Goal: Task Accomplishment & Management: Use online tool/utility

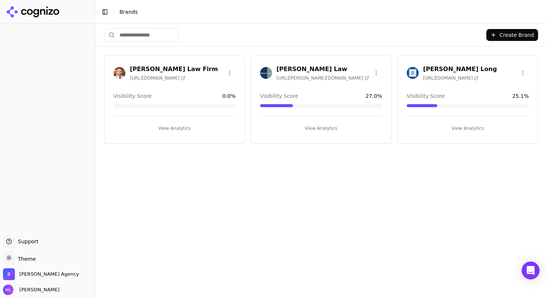
click at [441, 72] on div "Regan Zambri Long https://rhllaw.com" at bounding box center [460, 73] width 74 height 16
click at [440, 69] on h3 "[PERSON_NAME] Long" at bounding box center [460, 69] width 74 height 9
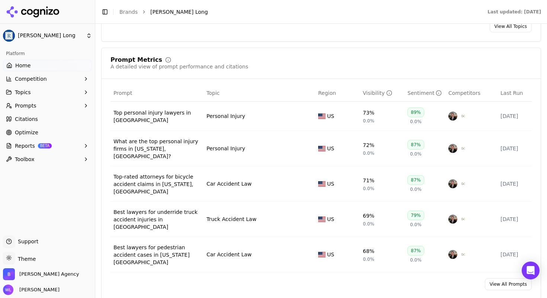
scroll to position [585, 0]
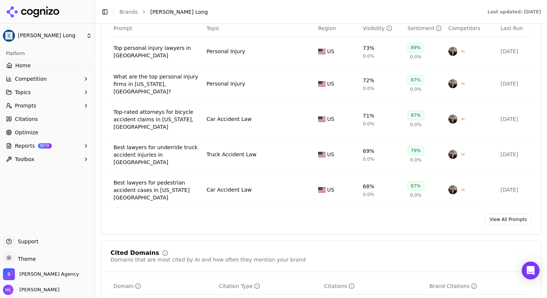
click at [498, 213] on link "View All Prompts" at bounding box center [508, 219] width 47 height 12
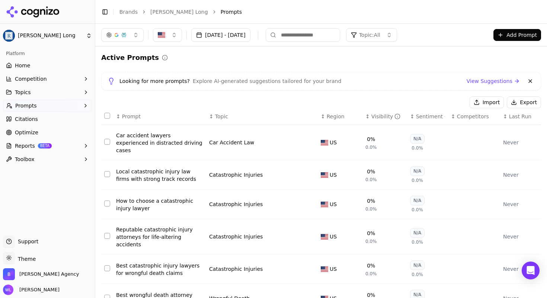
click at [250, 35] on button "Aug 18, 2025 - Sep 17, 2025" at bounding box center [220, 34] width 59 height 13
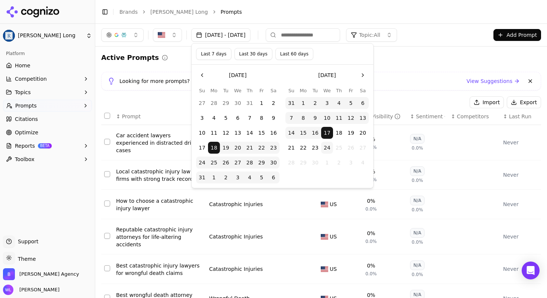
click at [330, 147] on button "24" at bounding box center [327, 148] width 12 height 12
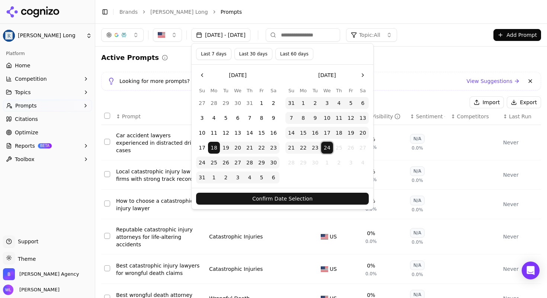
click at [317, 200] on button "Confirm Date Selection" at bounding box center [282, 199] width 173 height 12
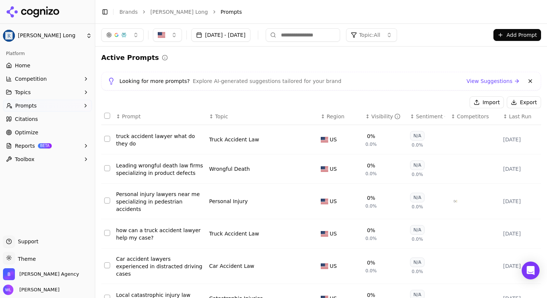
click at [495, 82] on link "View Suggestions" at bounding box center [492, 80] width 53 height 7
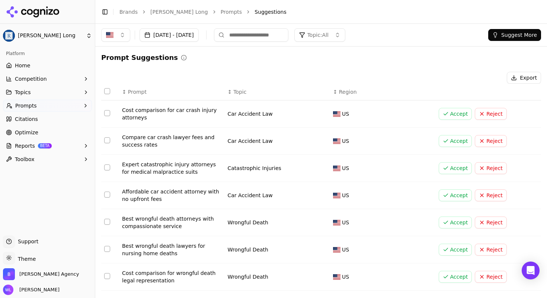
click at [455, 170] on button "Accept" at bounding box center [454, 168] width 33 height 12
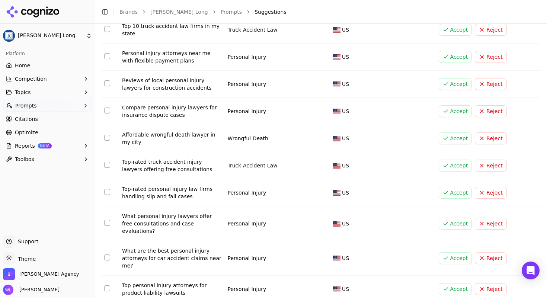
scroll to position [679, 0]
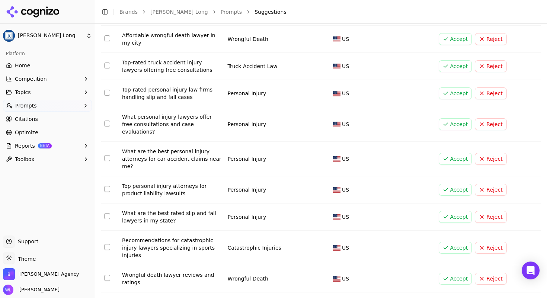
click at [446, 153] on button "Accept" at bounding box center [454, 159] width 33 height 12
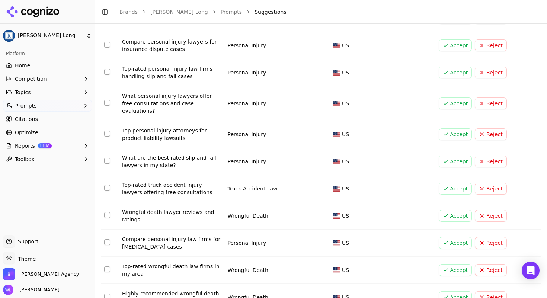
scroll to position [756, 0]
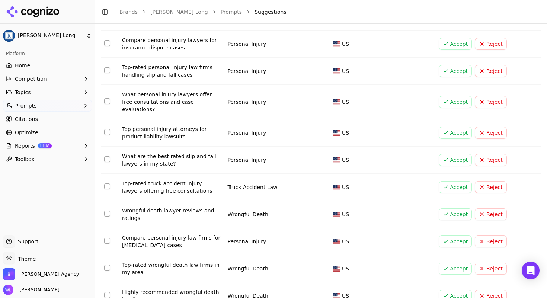
click at [445, 235] on button "Accept" at bounding box center [454, 241] width 33 height 12
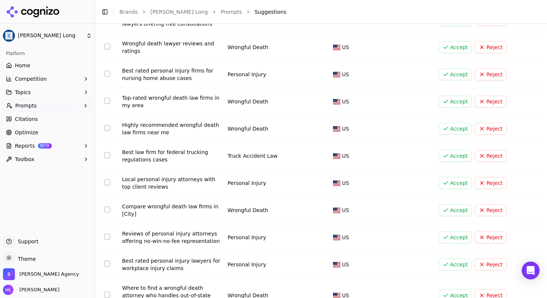
scroll to position [1023, 0]
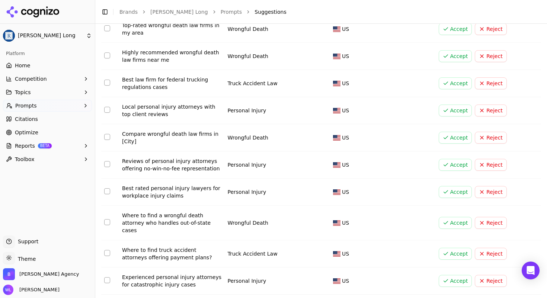
click at [483, 186] on button "Reject" at bounding box center [491, 192] width 32 height 12
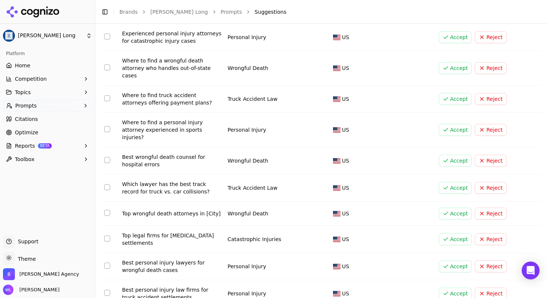
scroll to position [1206, 0]
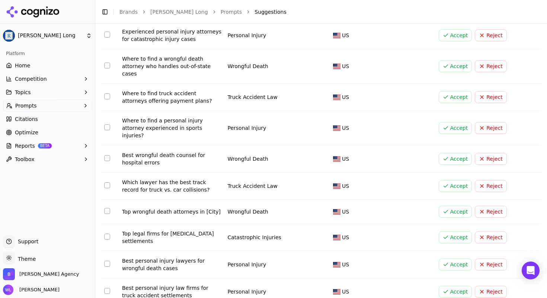
click at [449, 258] on button "Accept" at bounding box center [454, 264] width 33 height 12
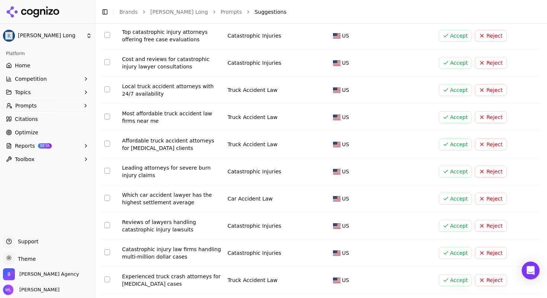
scroll to position [1800, 0]
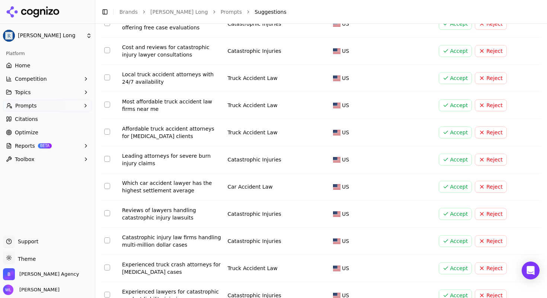
click at [451, 289] on button "Accept" at bounding box center [454, 295] width 33 height 12
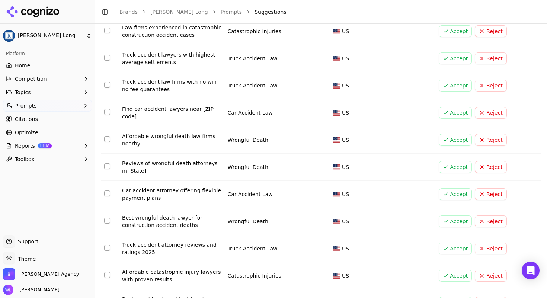
scroll to position [2254, 0]
click at [449, 215] on button "Accept" at bounding box center [454, 221] width 33 height 12
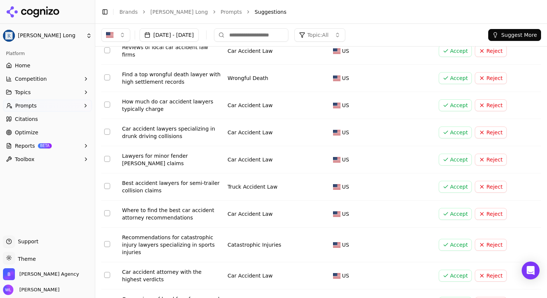
scroll to position [2534, 0]
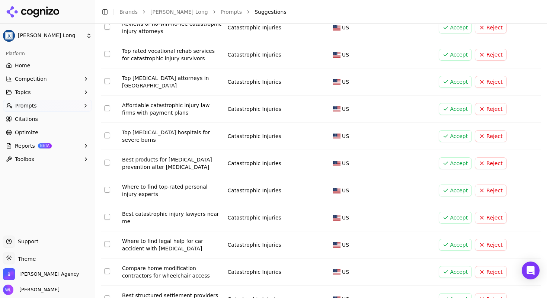
scroll to position [412, 0]
click at [453, 217] on button "Accept" at bounding box center [454, 217] width 33 height 12
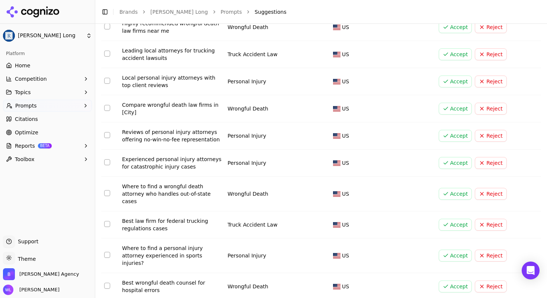
scroll to position [1080, 0]
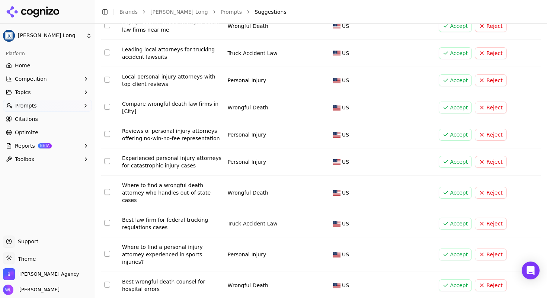
click at [453, 279] on button "Accept" at bounding box center [454, 285] width 33 height 12
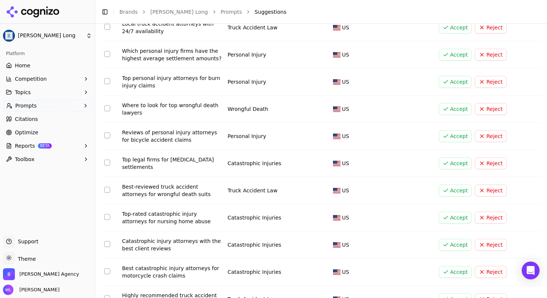
scroll to position [1418, 0]
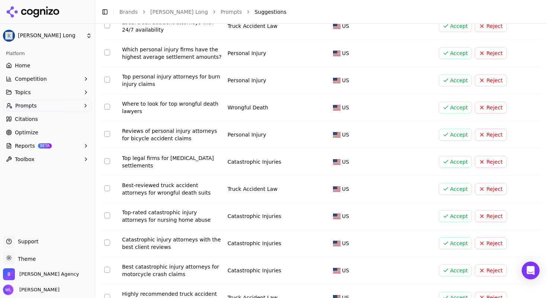
click at [106, 267] on button "Select row 58" at bounding box center [107, 270] width 6 height 6
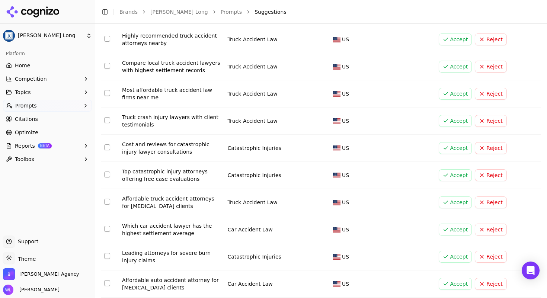
scroll to position [1678, 0]
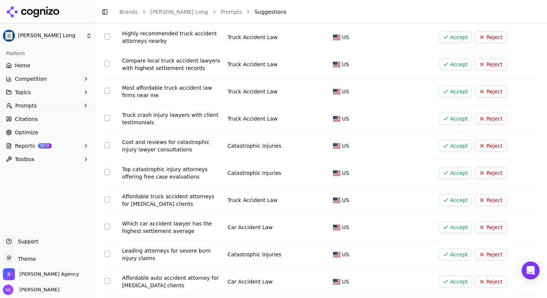
click at [109, 251] on button "Select row 67" at bounding box center [107, 254] width 6 height 6
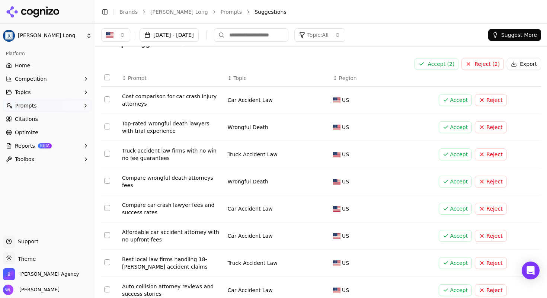
scroll to position [0, 0]
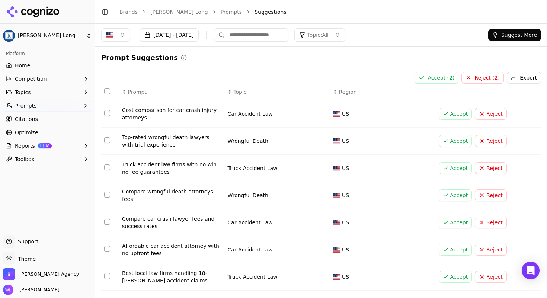
click at [445, 80] on button "Accept ( 2 )" at bounding box center [436, 78] width 44 height 12
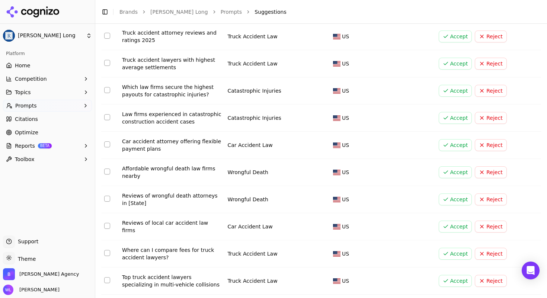
scroll to position [2534, 0]
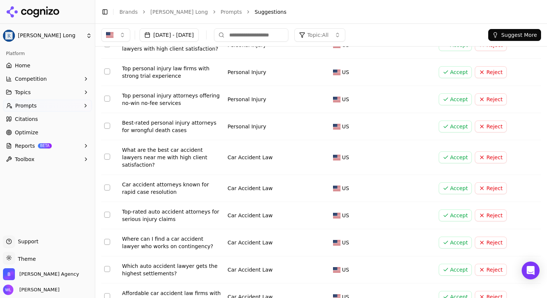
scroll to position [1851, 0]
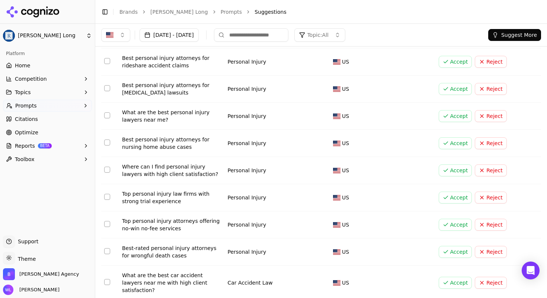
click at [447, 83] on button "Accept" at bounding box center [454, 89] width 33 height 12
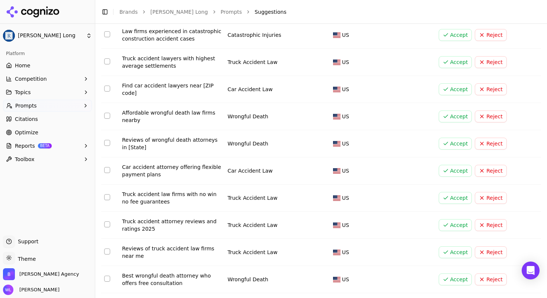
scroll to position [2534, 0]
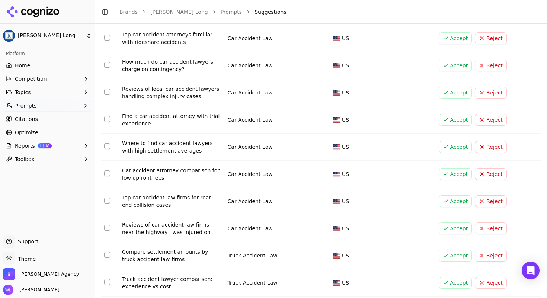
scroll to position [2538, 0]
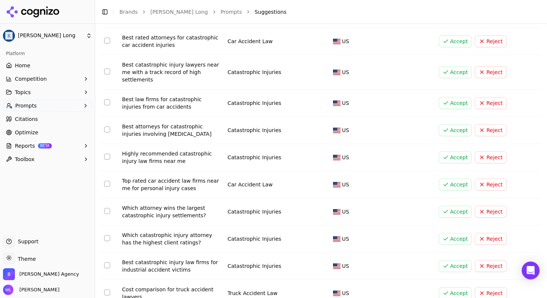
scroll to position [2308, 0]
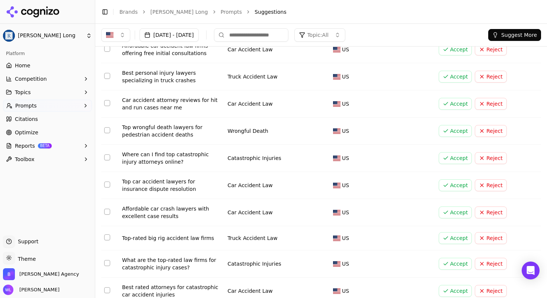
click at [108, 127] on button "Select row 285" at bounding box center [107, 130] width 6 height 6
click at [108, 154] on button "Select row 286" at bounding box center [107, 157] width 6 height 6
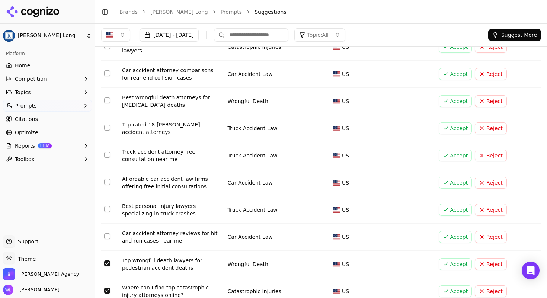
scroll to position [2162, 0]
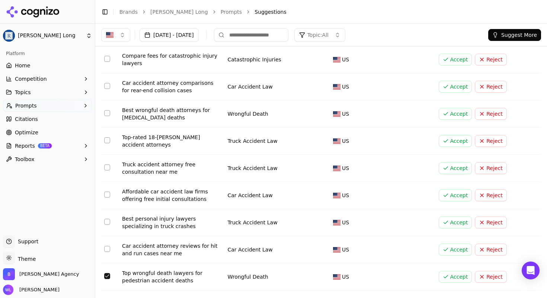
click at [108, 110] on button "Select row 279" at bounding box center [107, 113] width 6 height 6
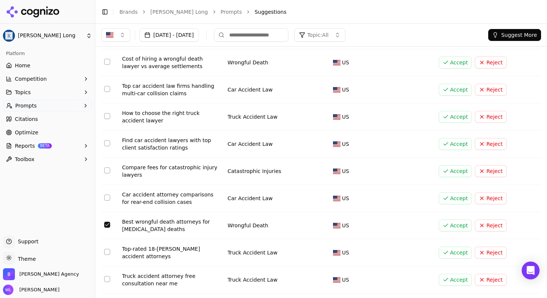
scroll to position [2048, 0]
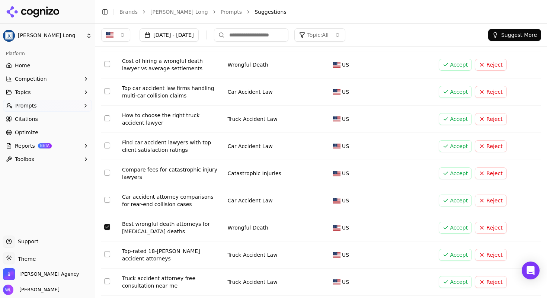
click at [107, 115] on button "Select row 275" at bounding box center [107, 118] width 6 height 6
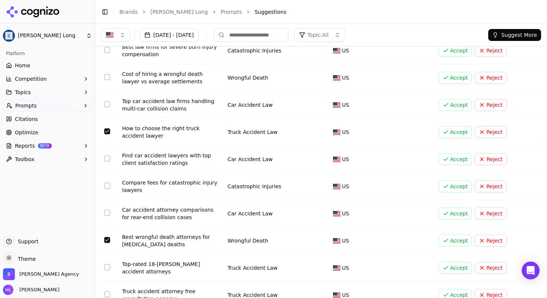
scroll to position [1965, 0]
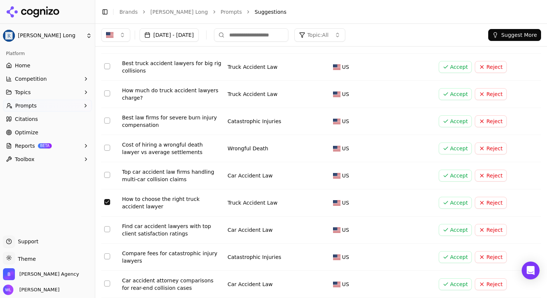
click at [109, 172] on button "Select row 274" at bounding box center [107, 175] width 6 height 6
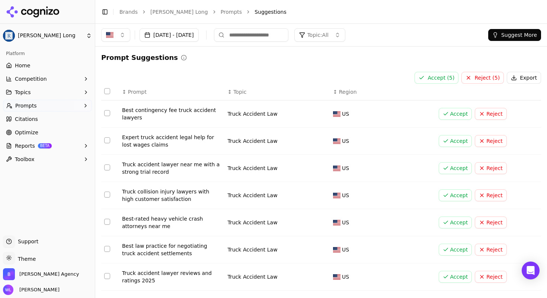
click at [435, 79] on button "Accept ( 5 )" at bounding box center [436, 78] width 44 height 12
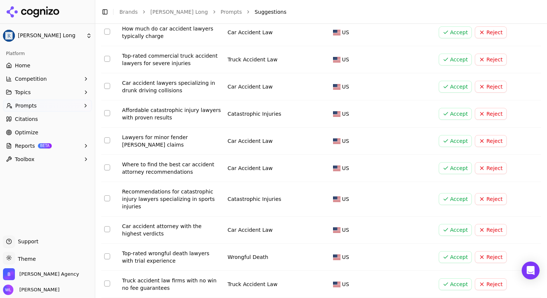
scroll to position [2534, 0]
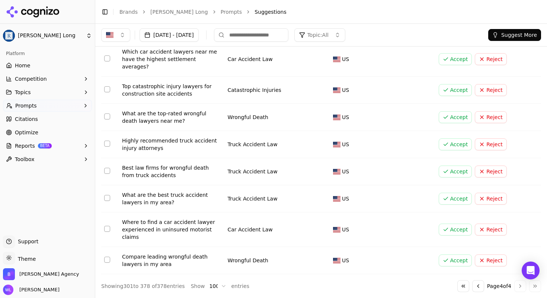
scroll to position [1950, 0]
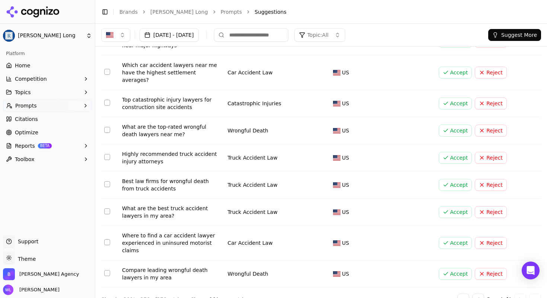
click at [109, 239] on button "Select row 377" at bounding box center [107, 242] width 6 height 6
click at [109, 100] on button "Select row 372" at bounding box center [107, 103] width 6 height 6
click at [107, 127] on button "Select row 373" at bounding box center [107, 130] width 6 height 6
click at [105, 208] on button "Select row 376" at bounding box center [107, 211] width 6 height 6
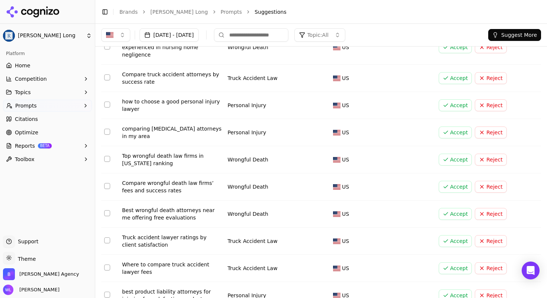
scroll to position [1605, 0]
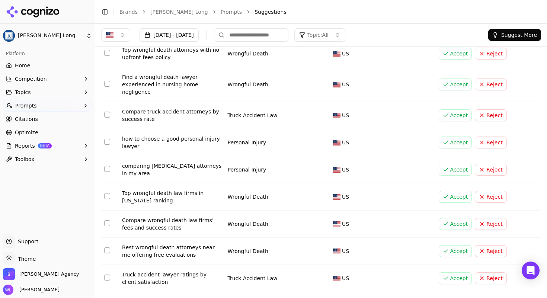
click at [107, 112] on button "Select row 360" at bounding box center [107, 115] width 6 height 6
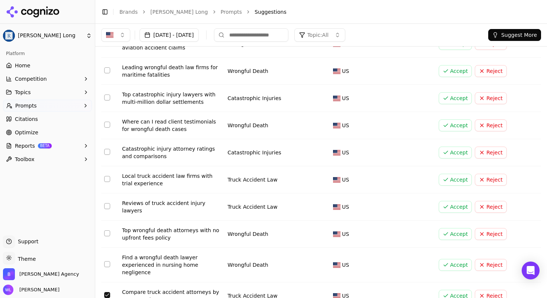
scroll to position [1407, 0]
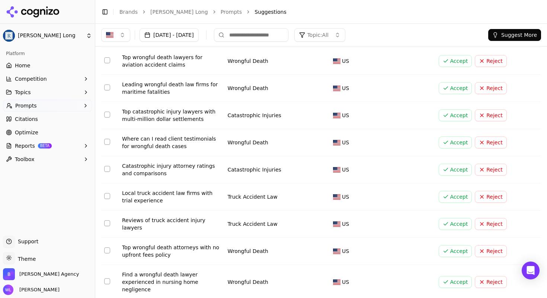
click at [107, 112] on button "Select row 353" at bounding box center [107, 115] width 6 height 6
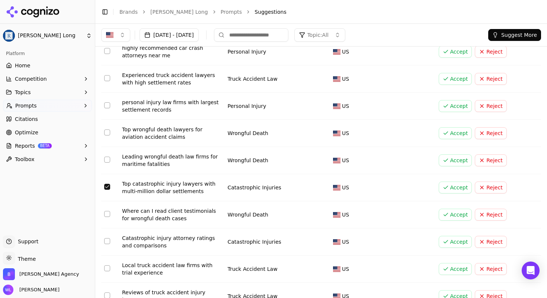
scroll to position [1334, 0]
click at [108, 130] on button "Select row 351" at bounding box center [107, 133] width 6 height 6
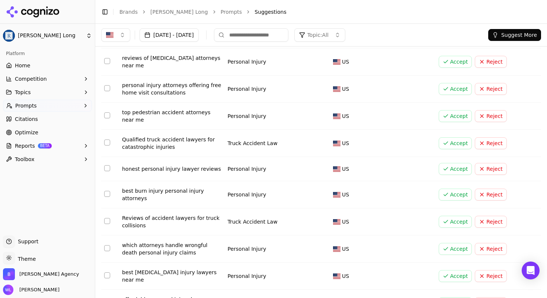
scroll to position [0, 0]
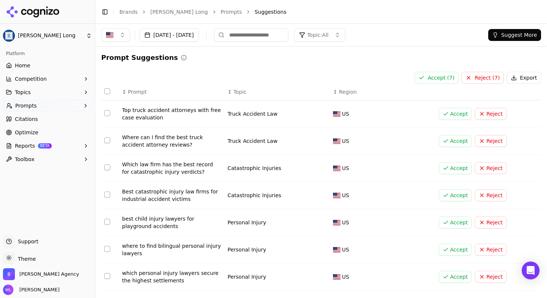
click at [428, 80] on button "Accept ( 7 )" at bounding box center [436, 78] width 44 height 12
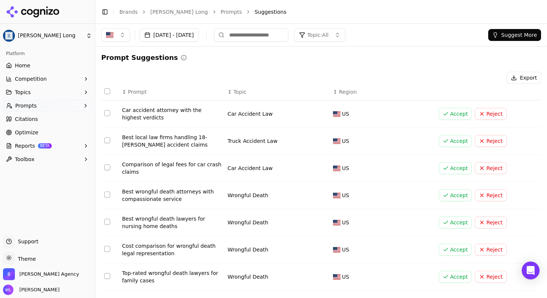
click at [225, 14] on link "Prompts" at bounding box center [232, 11] width 22 height 7
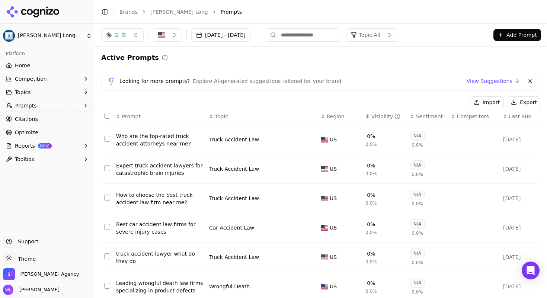
click at [371, 115] on div "Visibility" at bounding box center [385, 116] width 29 height 7
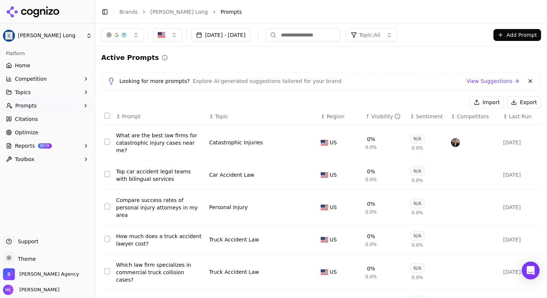
click at [379, 118] on div "Visibility" at bounding box center [385, 116] width 29 height 7
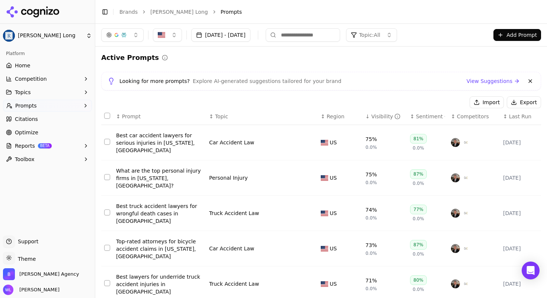
click at [30, 67] on link "Home" at bounding box center [47, 65] width 89 height 12
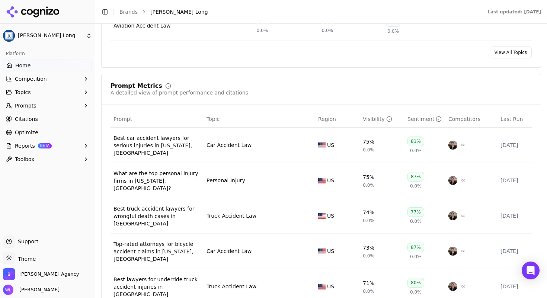
scroll to position [557, 0]
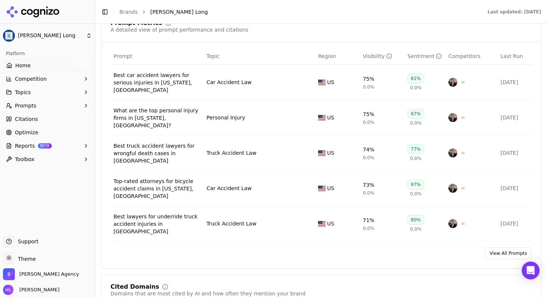
click at [495, 247] on link "View All Prompts" at bounding box center [508, 253] width 47 height 12
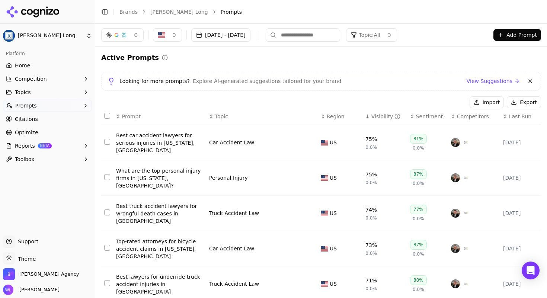
click at [397, 36] on button "Topic: All" at bounding box center [371, 34] width 51 height 13
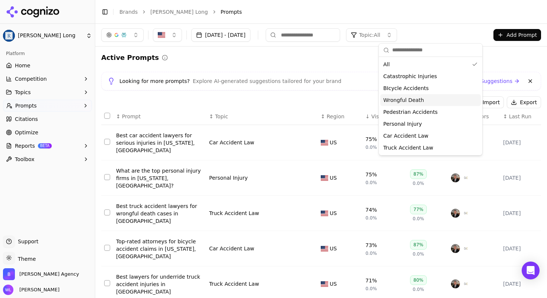
click at [407, 100] on span "Wrongful Death" at bounding box center [403, 99] width 41 height 7
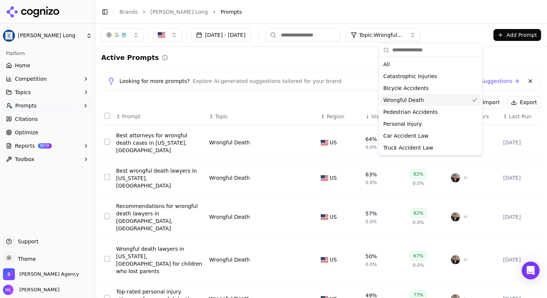
click at [310, 66] on div "Active Prompts Looking for more prompts? Explore AI-generated suggestions tailo…" at bounding box center [321, 279] width 440 height 454
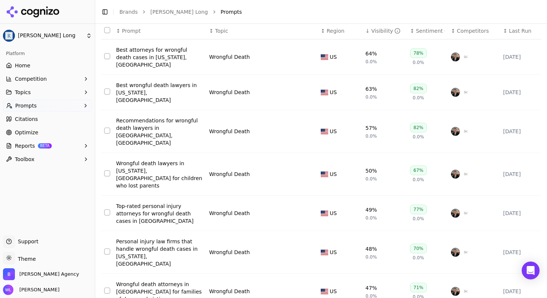
scroll to position [164, 0]
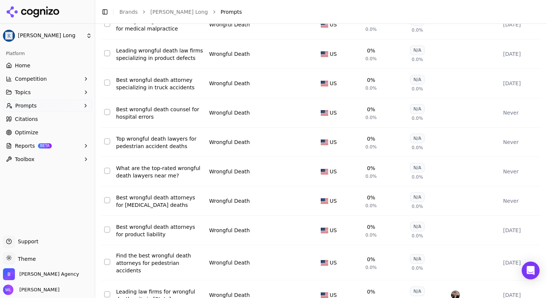
scroll to position [152, 0]
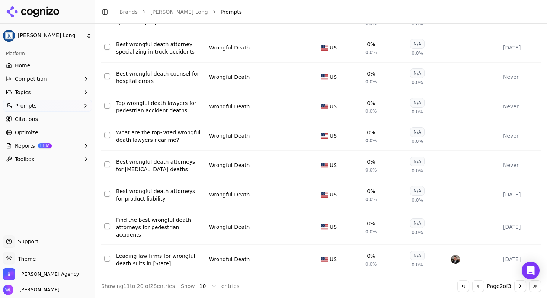
click at [514, 286] on button "Go to next page" at bounding box center [520, 286] width 12 height 12
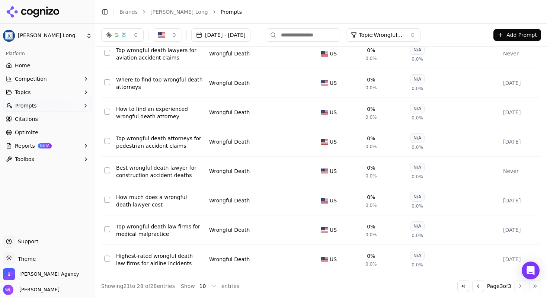
click at [309, 255] on button "Data table" at bounding box center [310, 259] width 9 height 9
click at [286, 253] on button "Wrongful Death" at bounding box center [255, 259] width 93 height 13
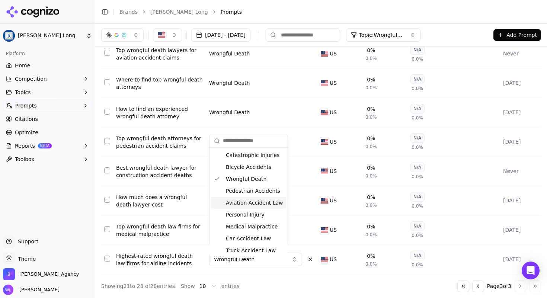
click at [260, 202] on span "Aviation Accident Law" at bounding box center [254, 202] width 57 height 7
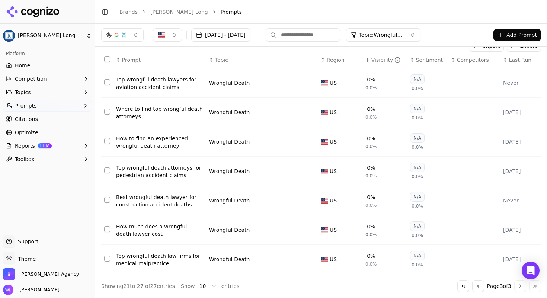
scroll to position [0, 0]
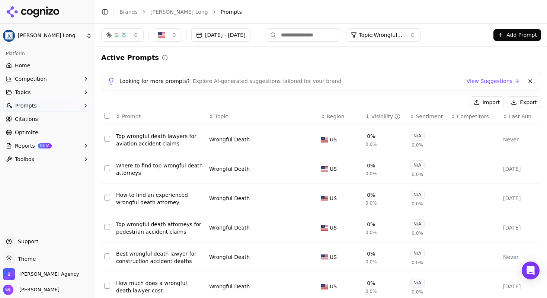
click at [182, 11] on link "[PERSON_NAME] Long" at bounding box center [179, 11] width 58 height 7
